Goal: Check status: Check status

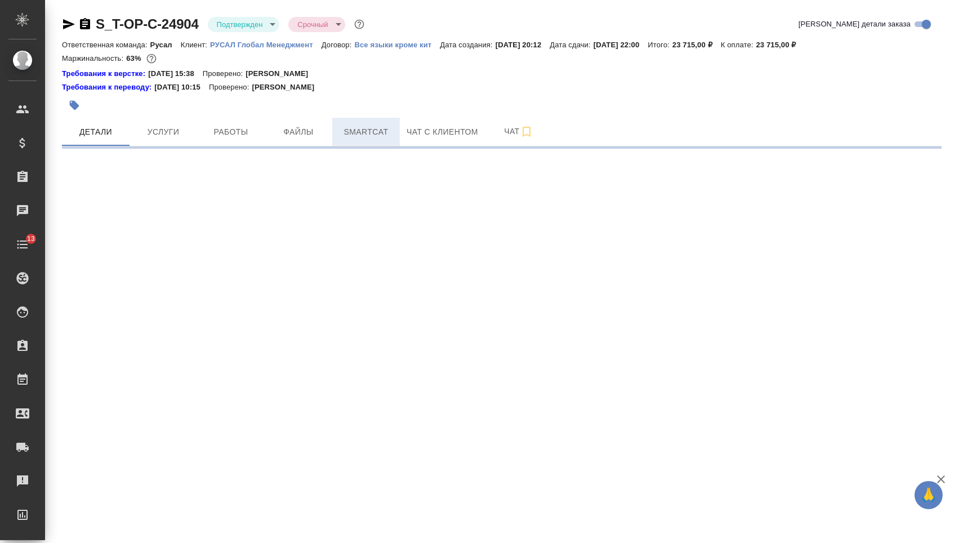
select select "RU"
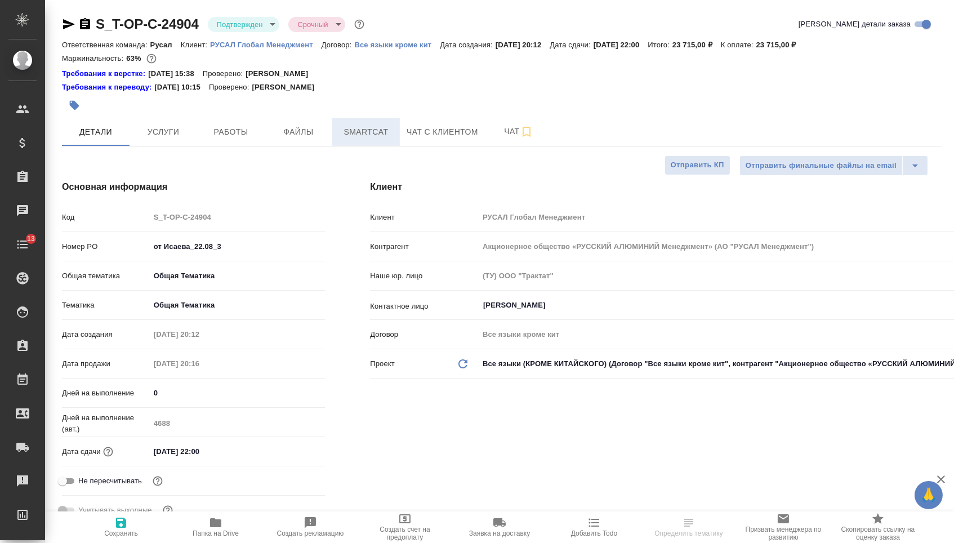
type input "[PERSON_NAME]"
click at [374, 139] on span "Smartcat" at bounding box center [366, 132] width 54 height 14
type textarea "x"
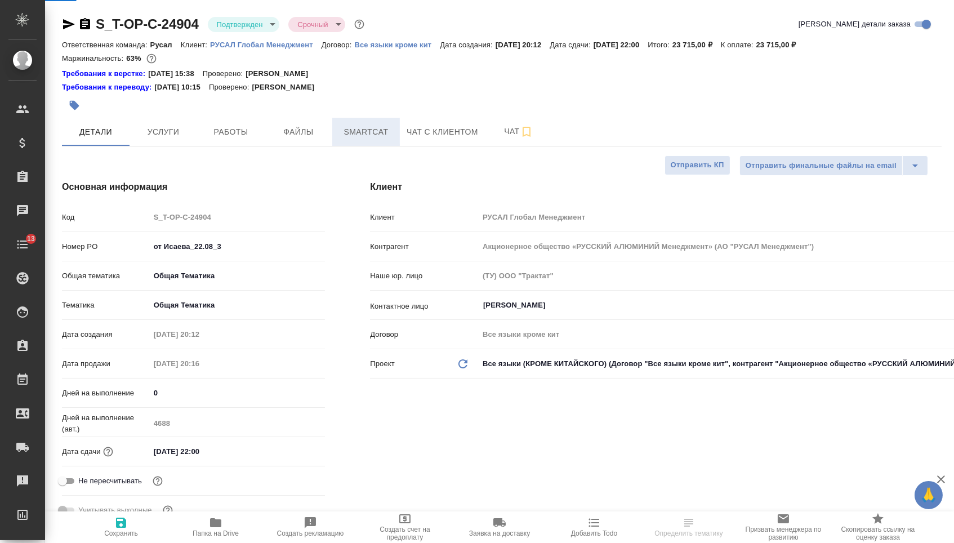
type textarea "x"
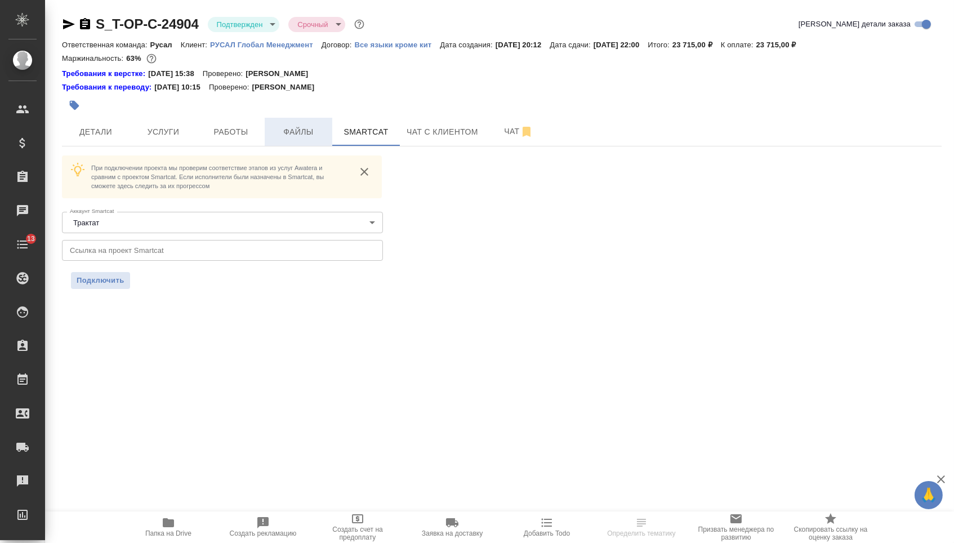
click at [270, 132] on button "Файлы" at bounding box center [299, 132] width 68 height 28
click at [246, 132] on span "Работы" at bounding box center [231, 132] width 54 height 14
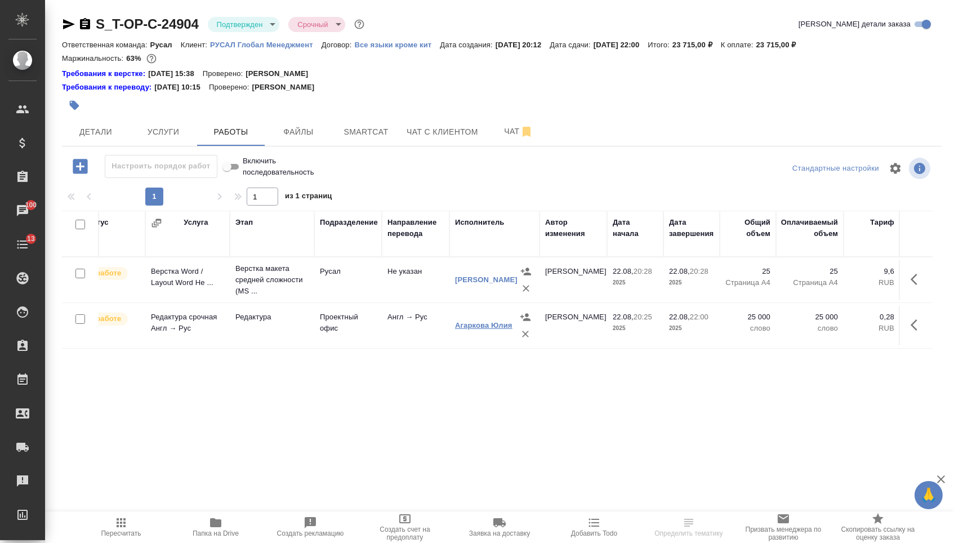
scroll to position [0, 28]
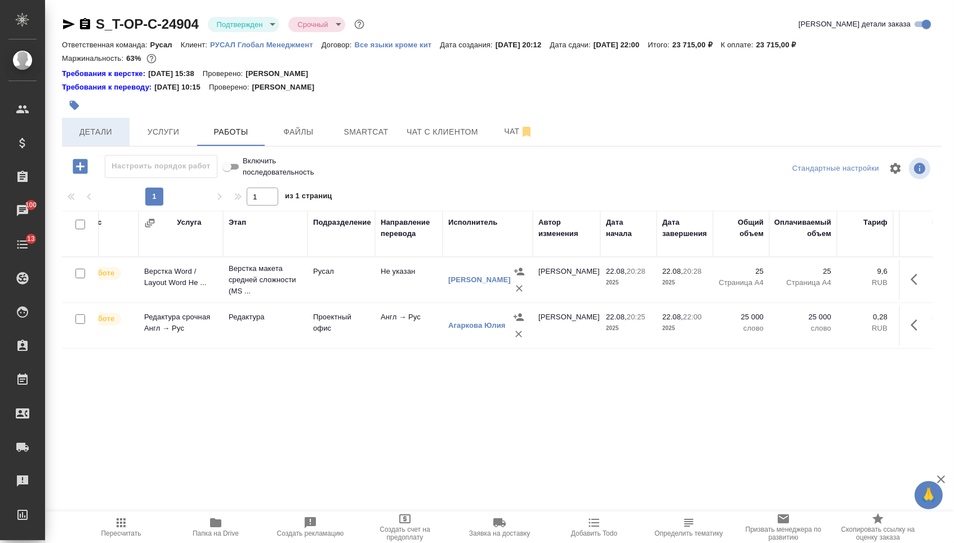
click at [103, 131] on span "Детали" at bounding box center [96, 132] width 54 height 14
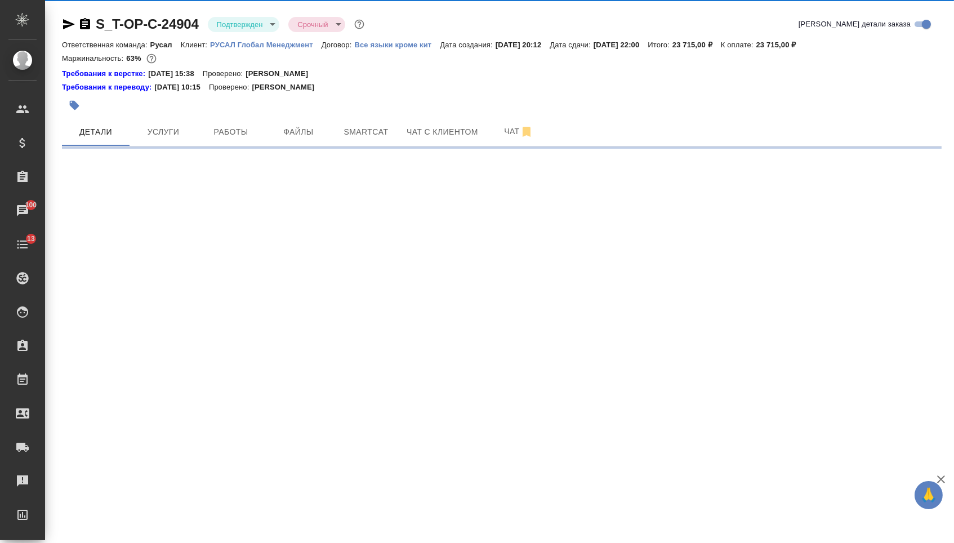
select select "RU"
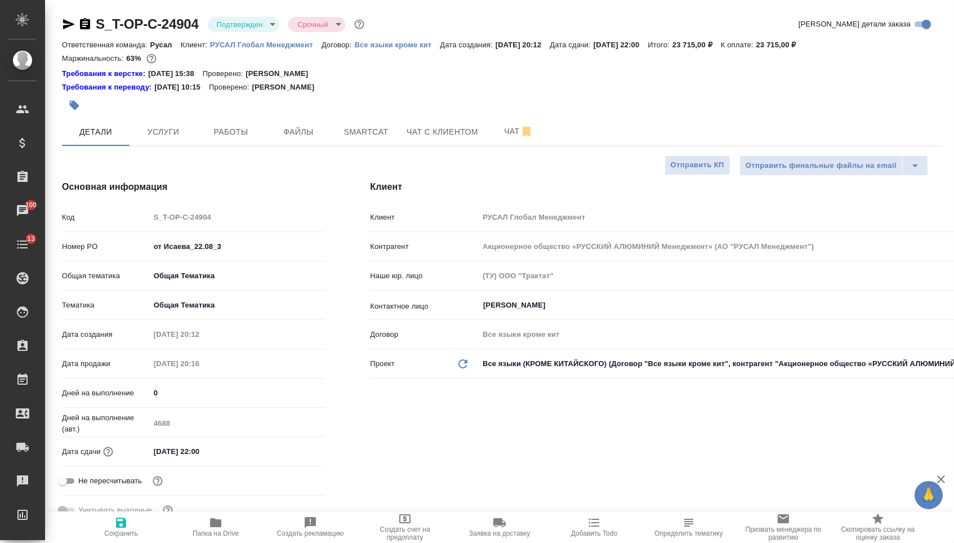
type textarea "x"
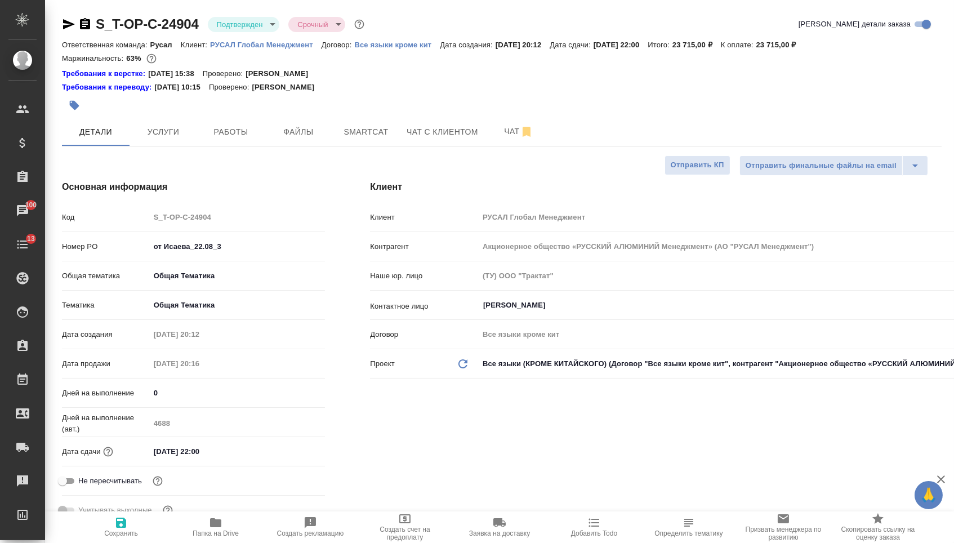
type textarea "x"
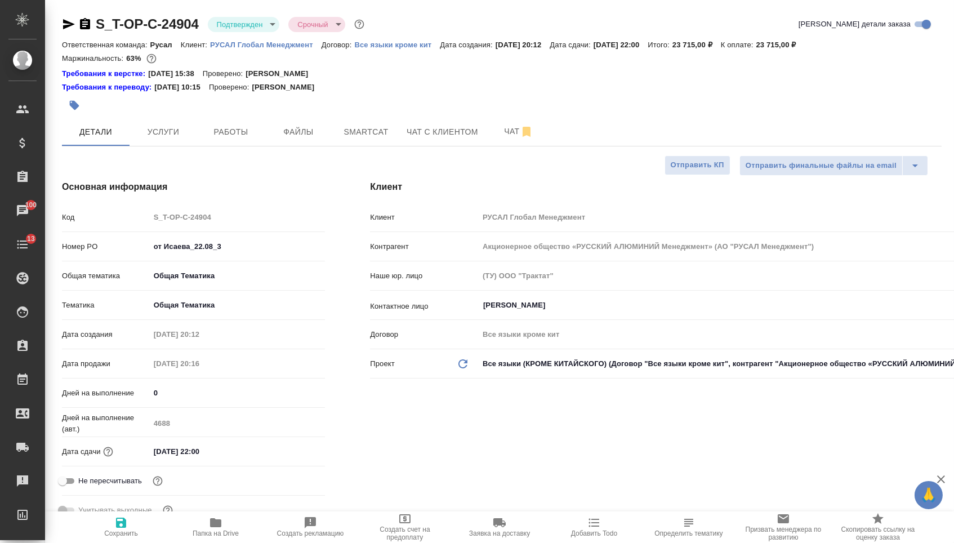
type textarea "x"
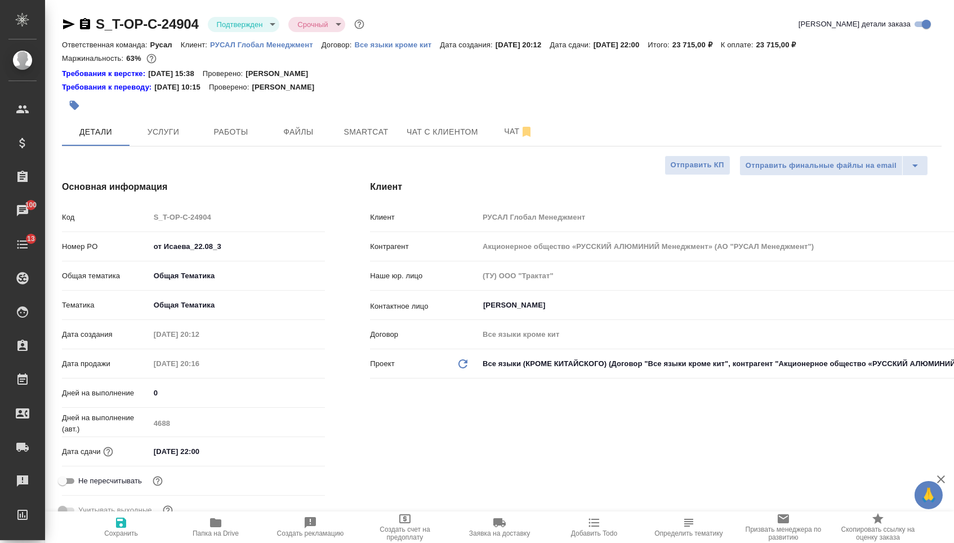
type textarea "x"
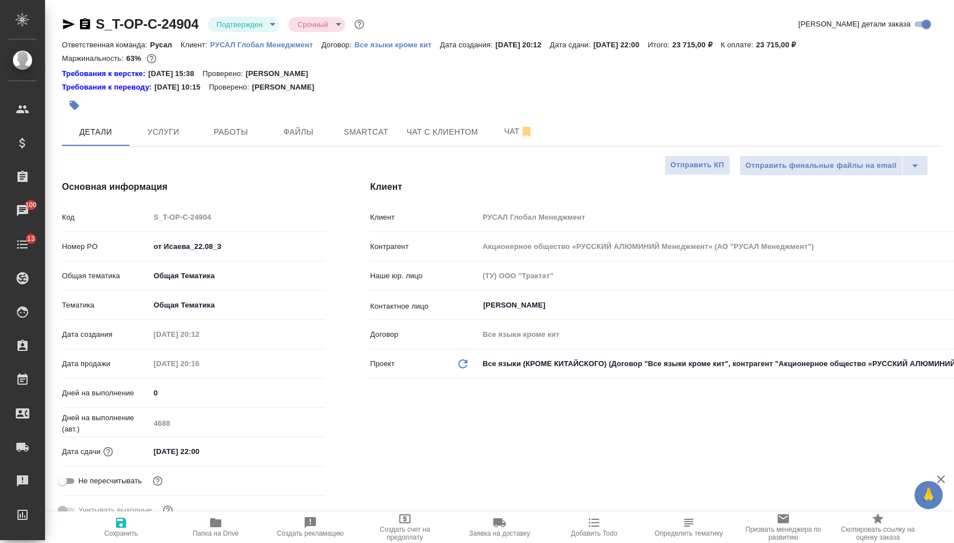
type textarea "x"
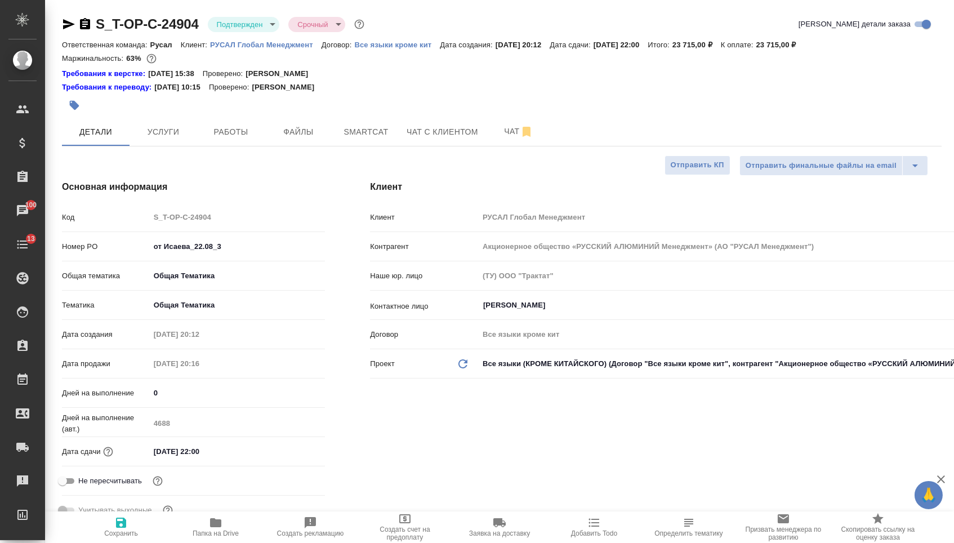
type textarea "x"
